Goal: Transaction & Acquisition: Book appointment/travel/reservation

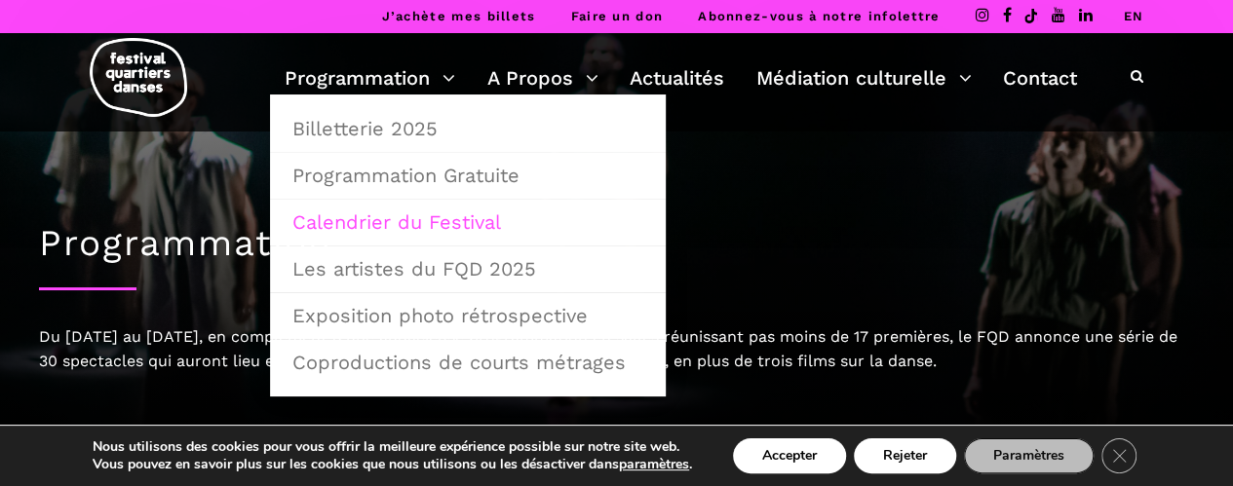
click at [312, 229] on link "Calendrier du Festival" at bounding box center [468, 222] width 374 height 45
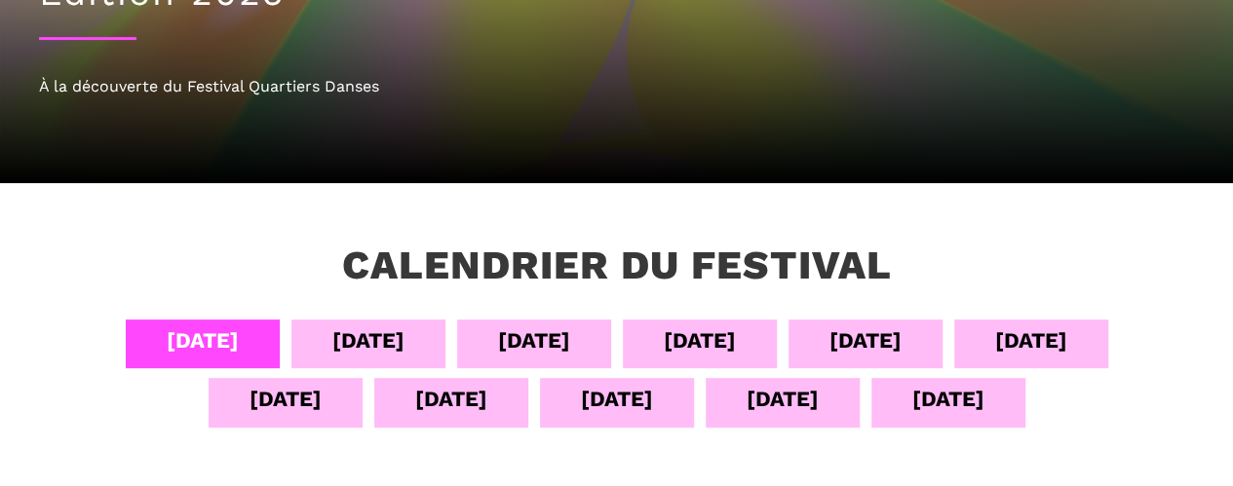
scroll to position [263, 0]
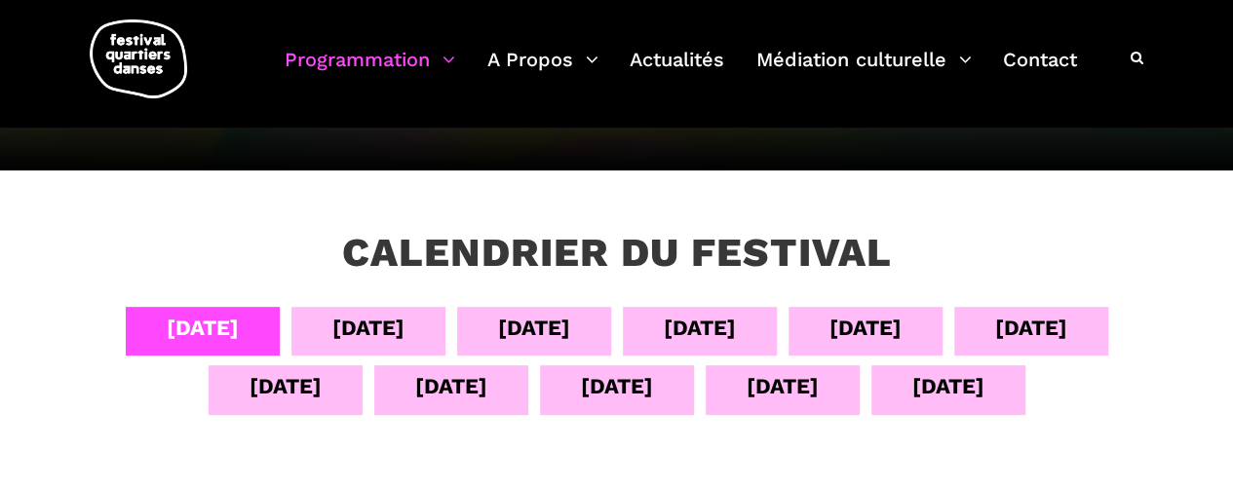
click at [330, 384] on div "10 sept" at bounding box center [286, 389] width 154 height 49
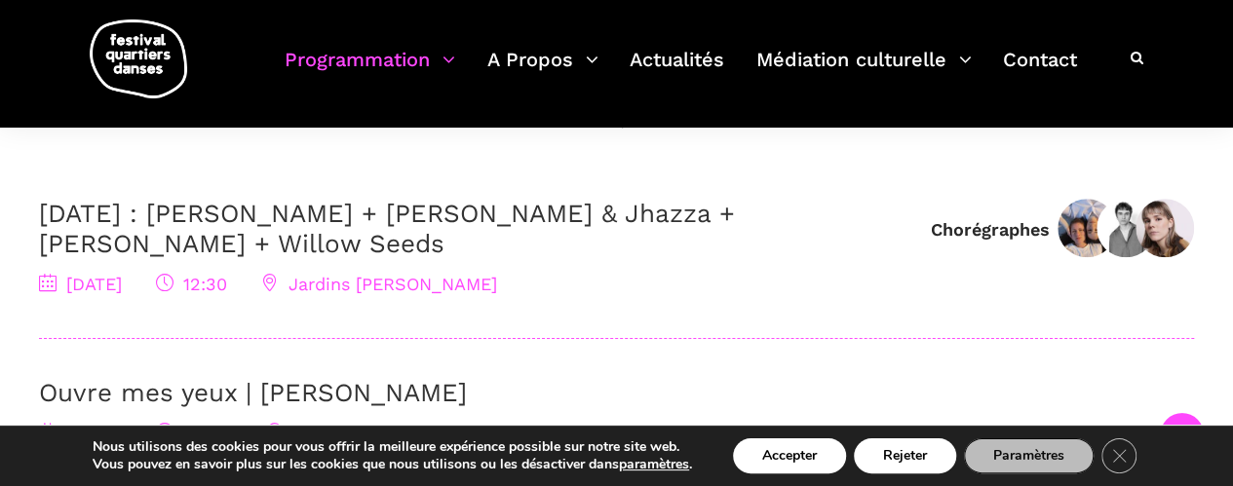
scroll to position [637, 0]
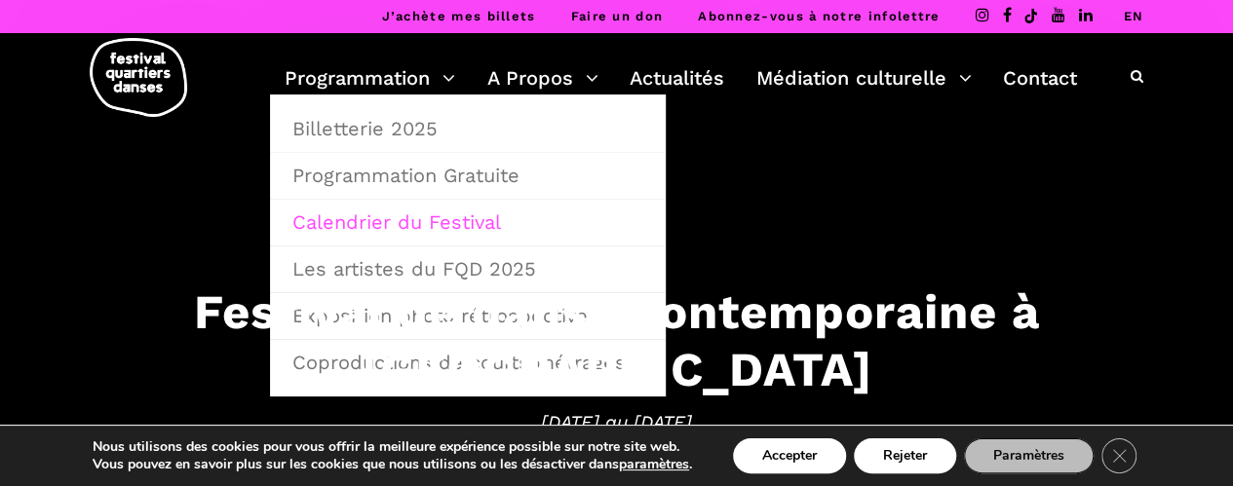
click at [327, 223] on link "Calendrier du Festival" at bounding box center [468, 222] width 374 height 45
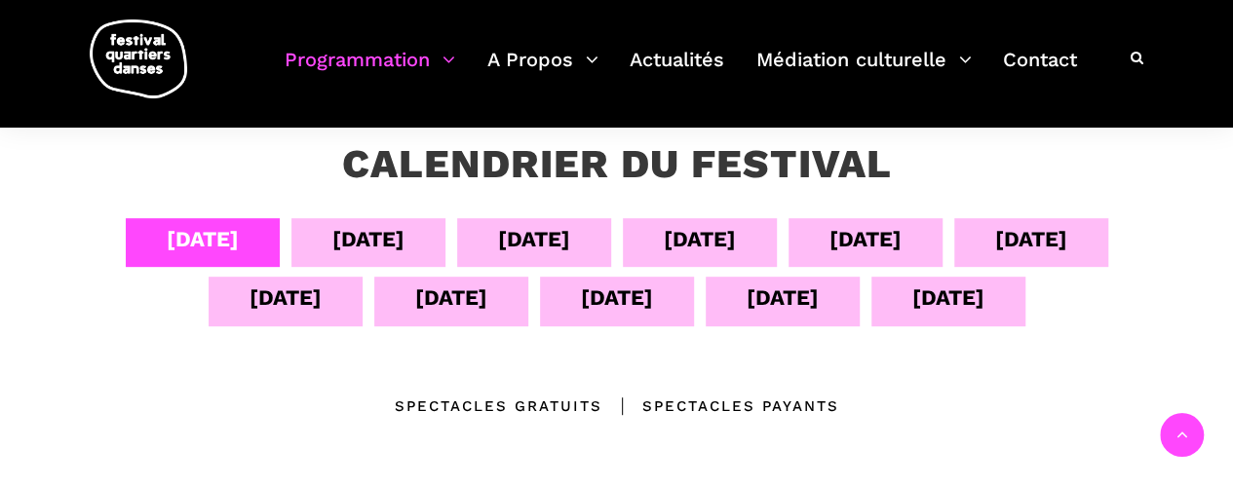
click at [821, 247] on div "[DATE]" at bounding box center [865, 242] width 154 height 49
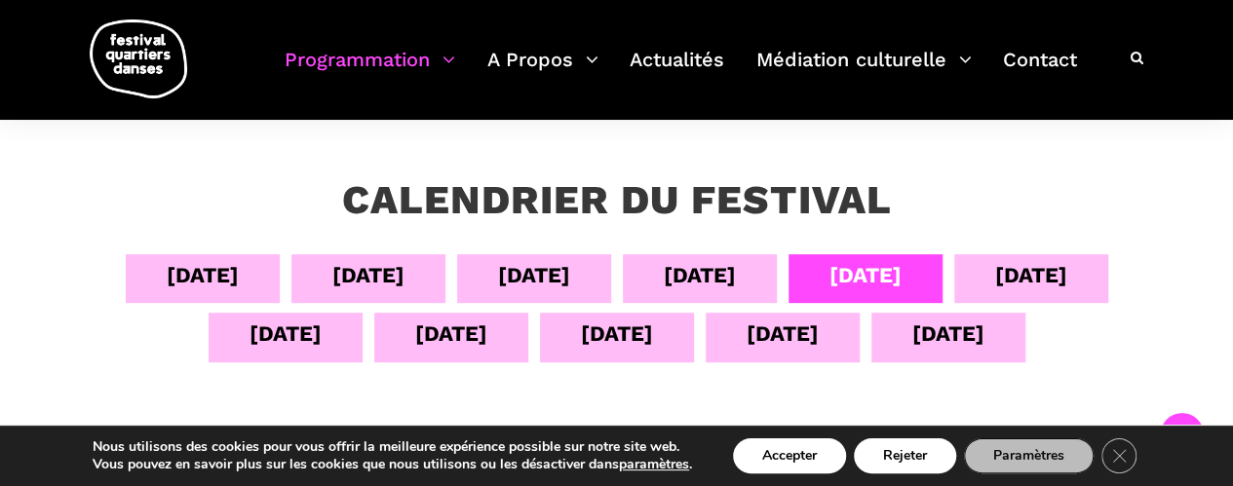
scroll to position [362, 0]
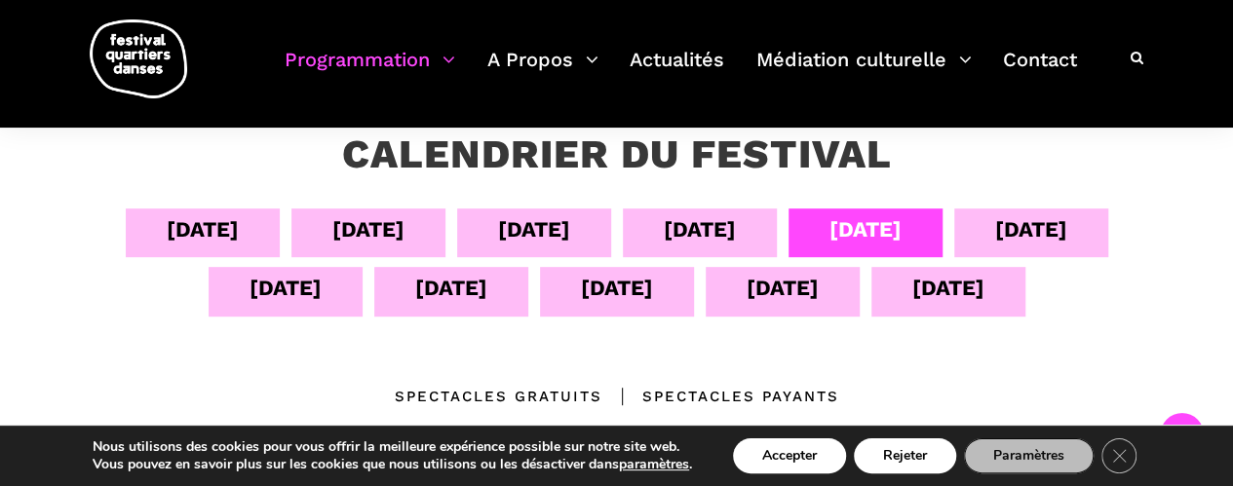
click at [332, 227] on div "05 sept" at bounding box center [368, 229] width 72 height 34
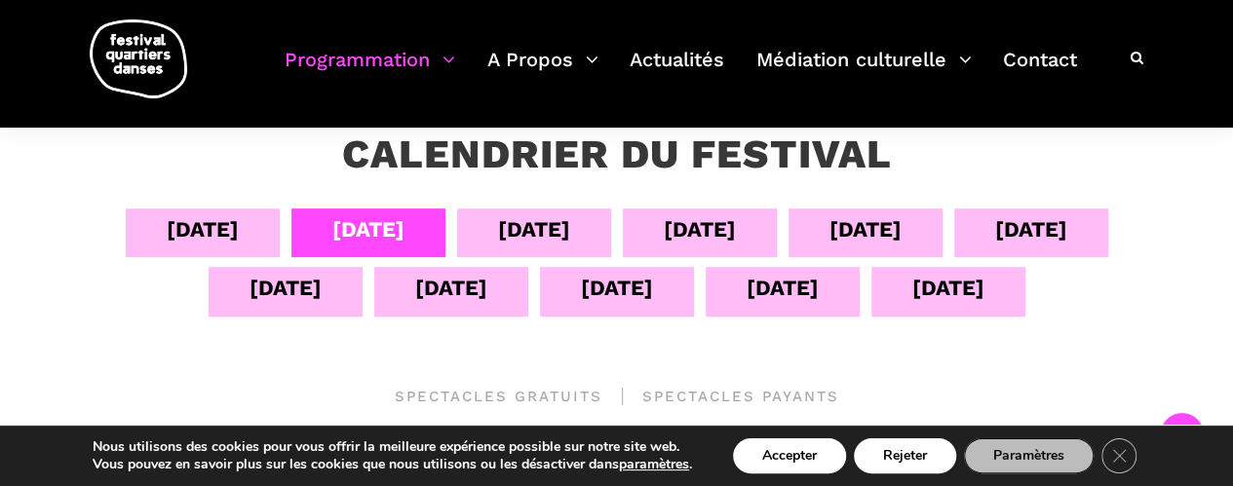
click at [214, 227] on div "04 sept" at bounding box center [203, 229] width 72 height 34
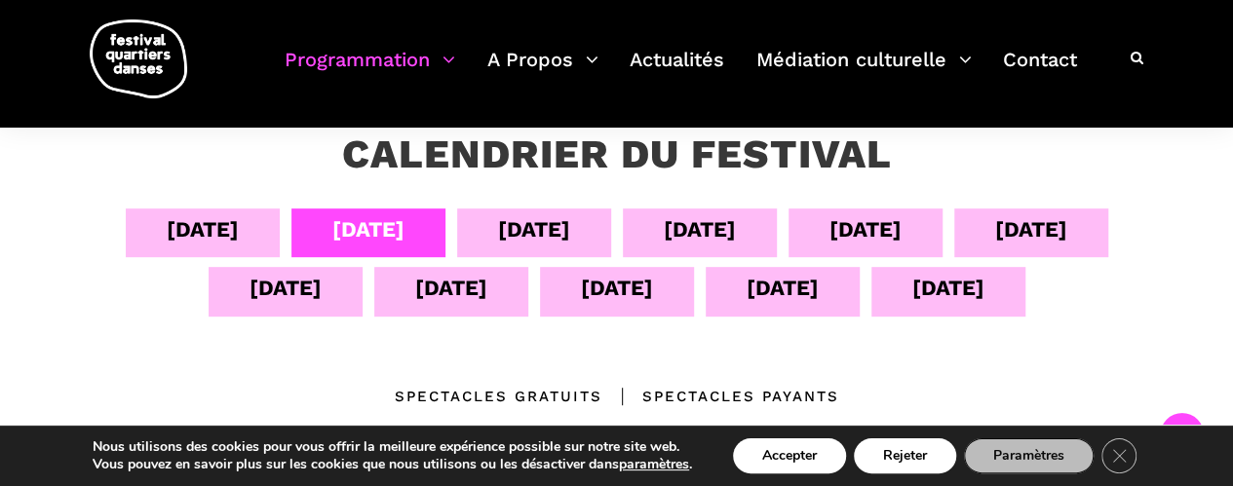
scroll to position [387, 0]
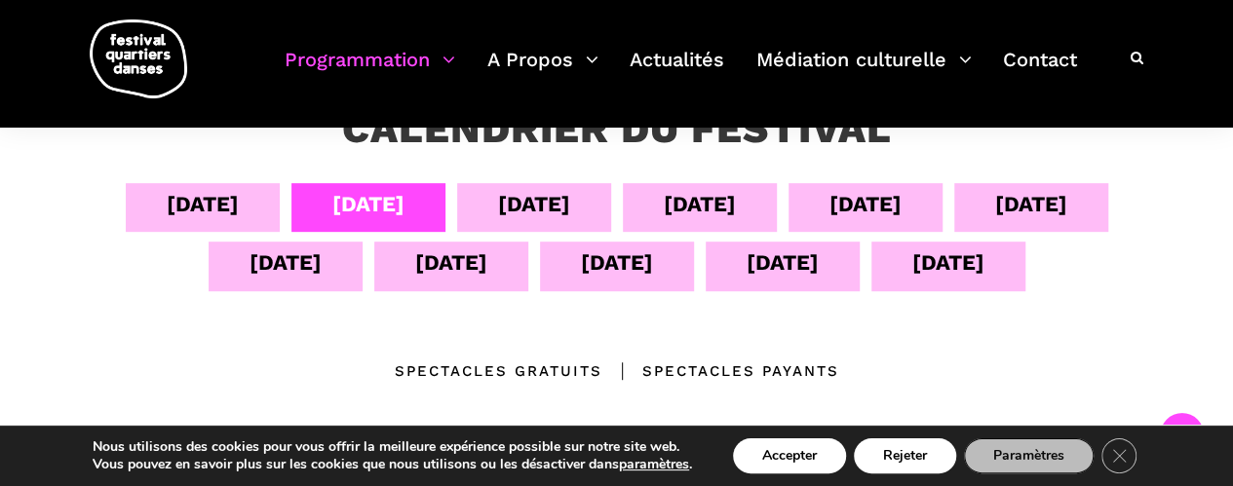
click at [191, 215] on div "04 sept" at bounding box center [203, 204] width 72 height 34
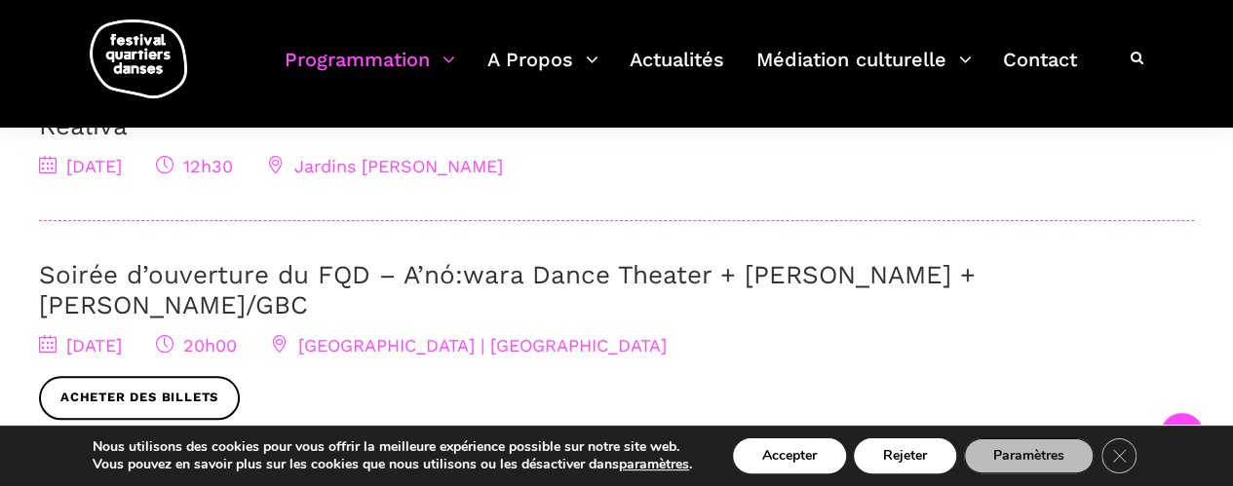
scroll to position [758, 0]
click at [314, 259] on link "Soirée d’ouverture du FQD – A’nó:wara Dance Theater + Charles Brecard + Etienne…" at bounding box center [507, 288] width 937 height 59
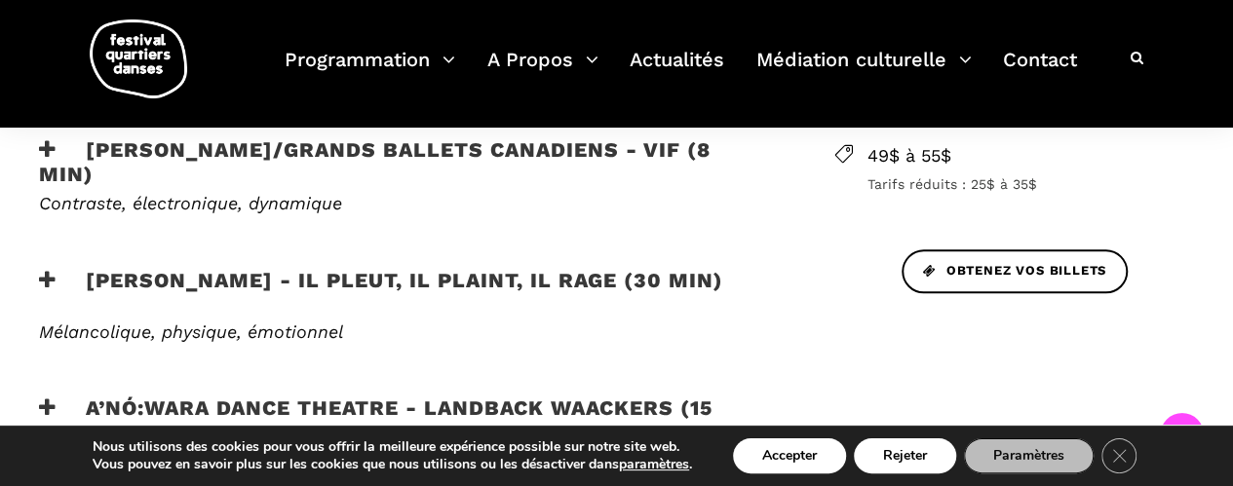
scroll to position [863, 0]
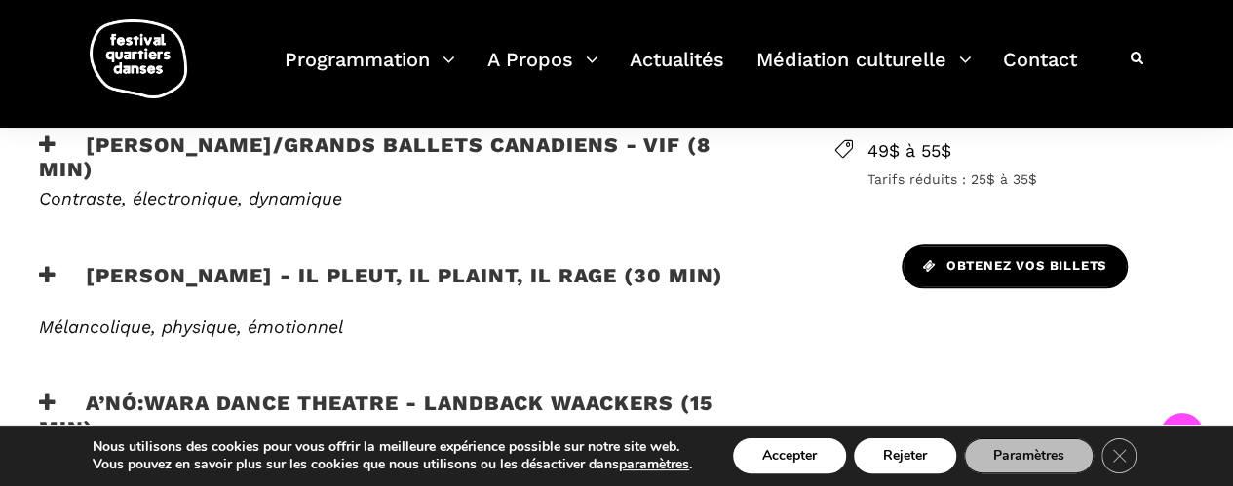
click at [975, 254] on link "Obtenez vos billets" at bounding box center [1014, 267] width 226 height 44
